Goal: Task Accomplishment & Management: Complete application form

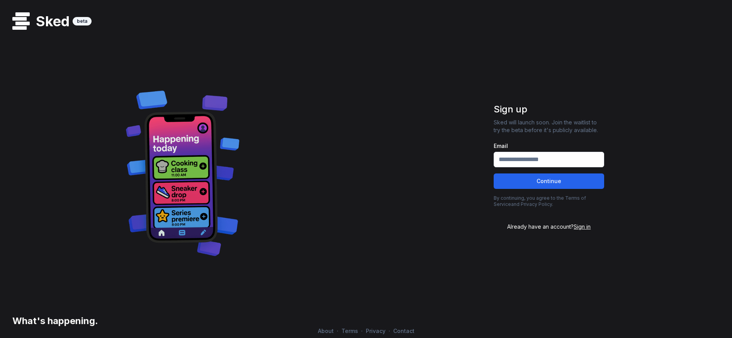
click at [517, 160] on input "Email" at bounding box center [549, 159] width 111 height 15
type input "**********"
click at [538, 184] on button "Continue" at bounding box center [549, 180] width 111 height 15
click at [586, 227] on span "Sign in" at bounding box center [582, 226] width 17 height 7
